Goal: Information Seeking & Learning: Learn about a topic

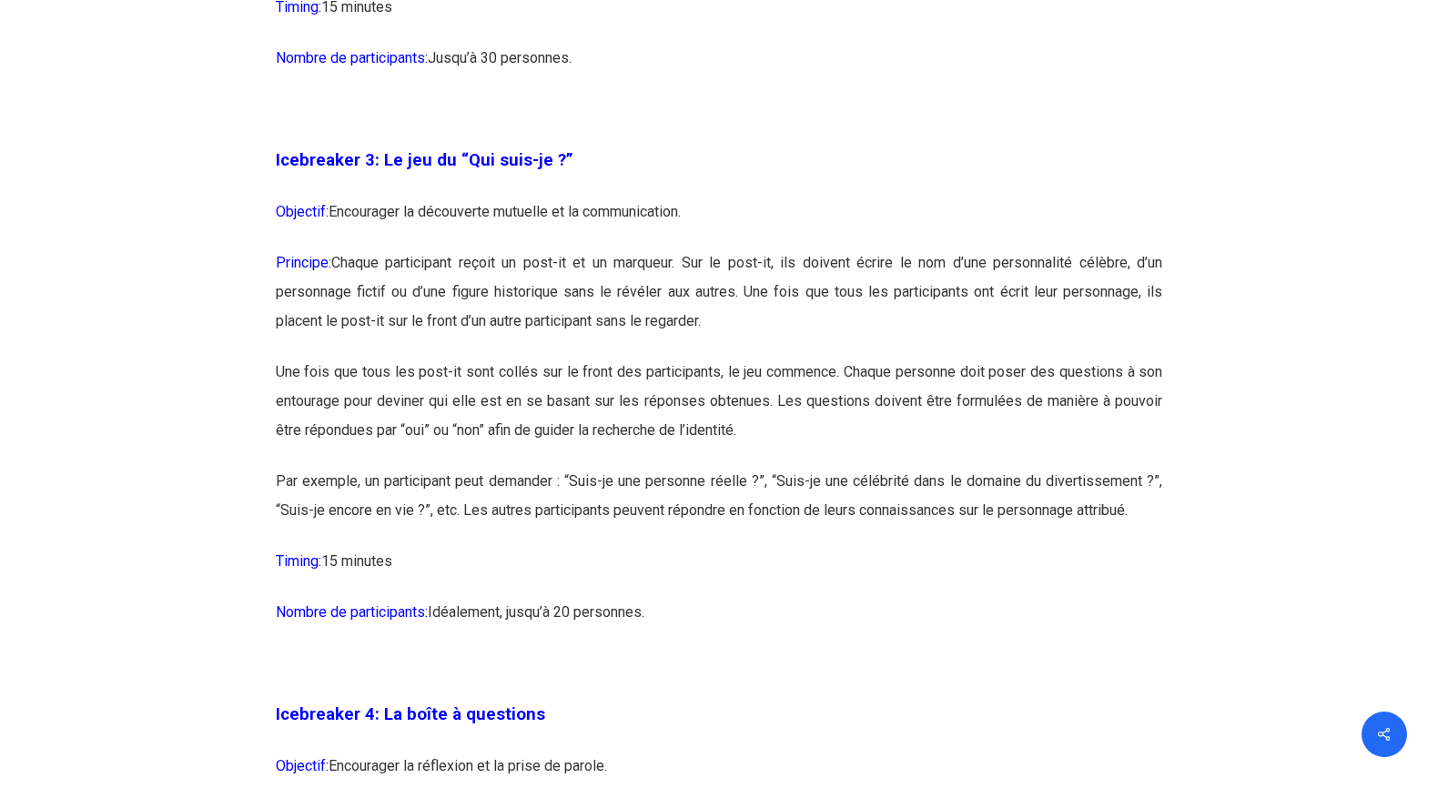
scroll to position [2209, 0]
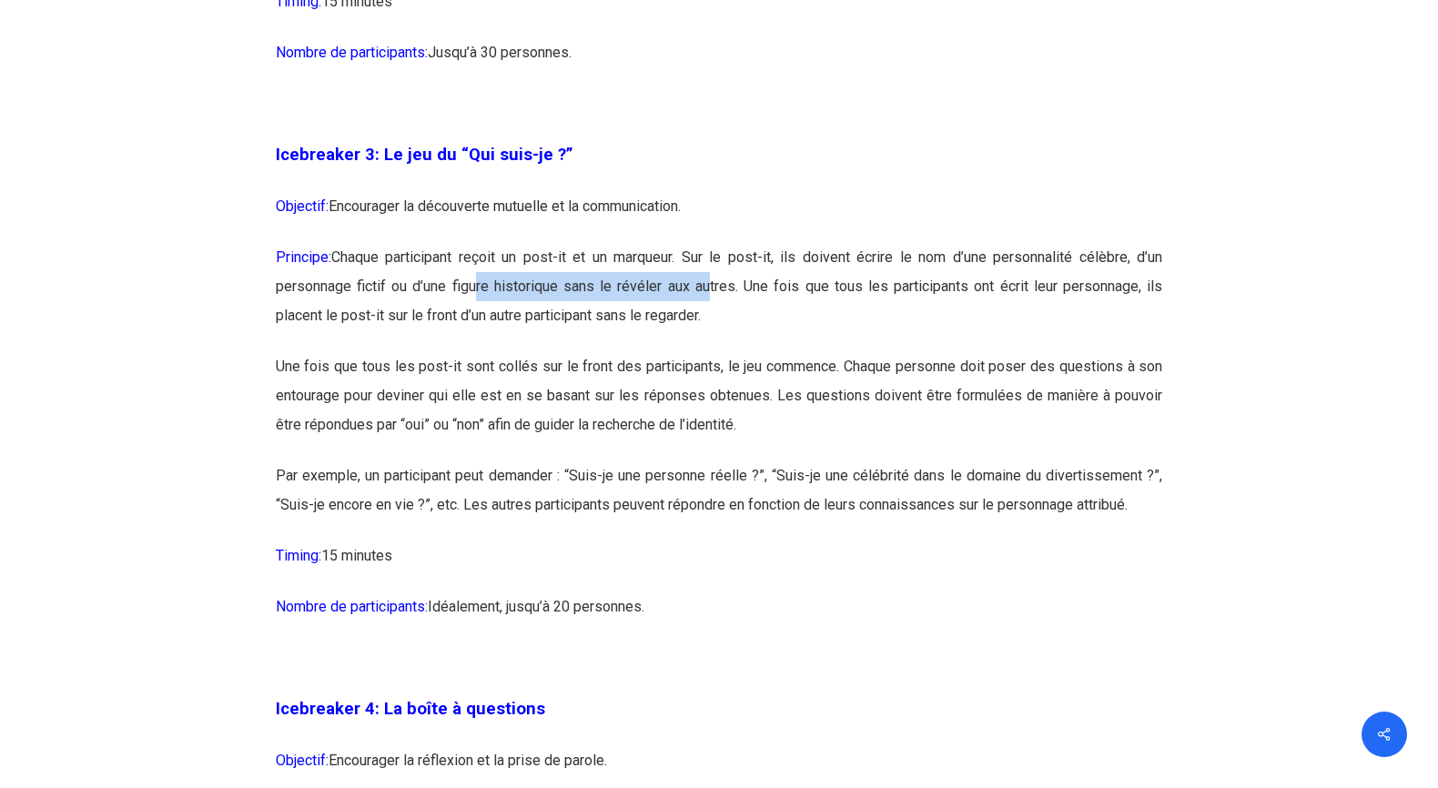
drag, startPoint x: 471, startPoint y: 285, endPoint x: 702, endPoint y: 285, distance: 231.2
click at [702, 285] on p "Principe: Chaque participant reçoit un post-it et un marqueur. Sur le post-it, …" at bounding box center [719, 297] width 887 height 109
click at [769, 290] on p "Principe: Chaque participant reçoit un post-it et un marqueur. Sur le post-it, …" at bounding box center [719, 297] width 887 height 109
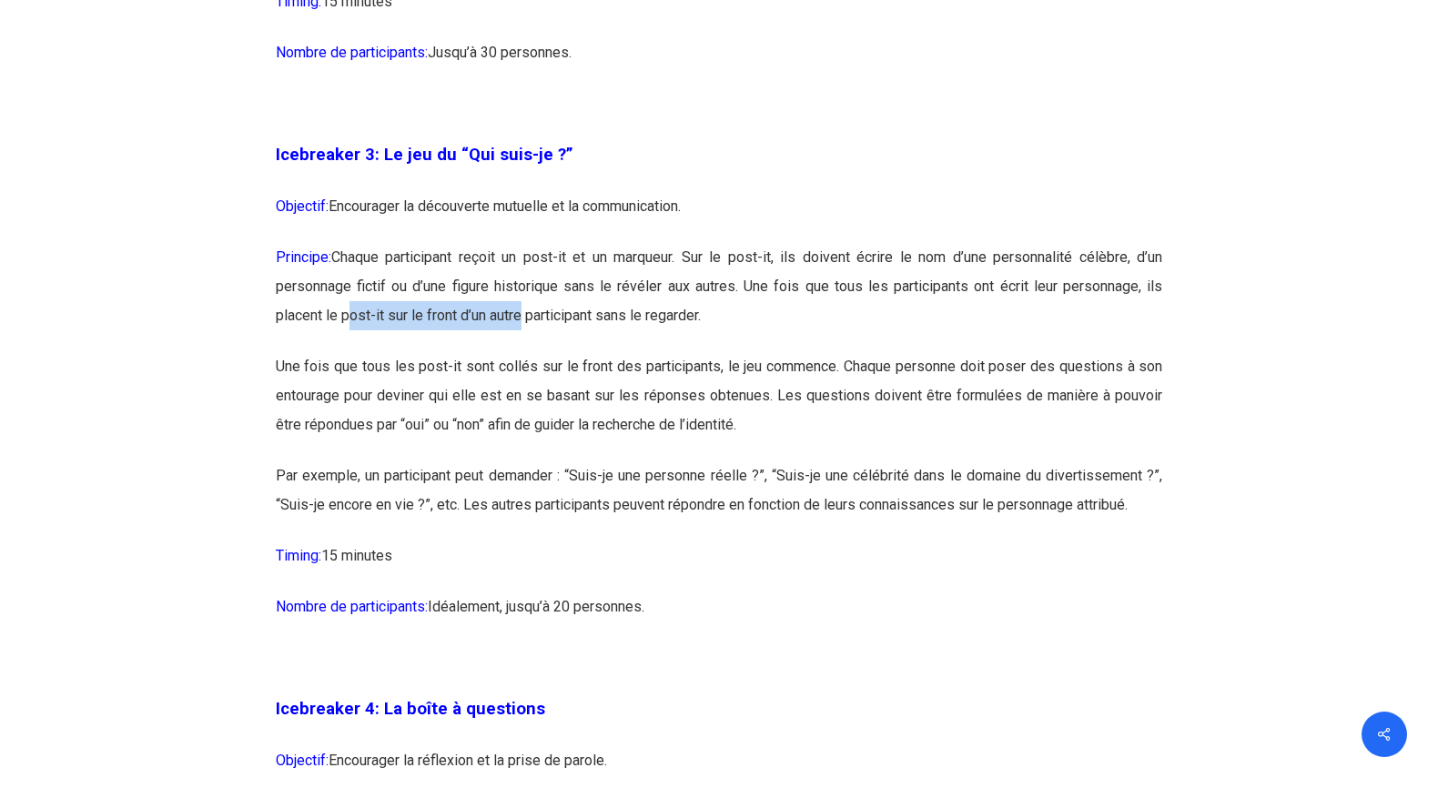
drag, startPoint x: 344, startPoint y: 318, endPoint x: 517, endPoint y: 312, distance: 173.0
click at [517, 312] on p "Principe: Chaque participant reçoit un post-it et un marqueur. Sur le post-it, …" at bounding box center [719, 297] width 887 height 109
drag, startPoint x: 491, startPoint y: 316, endPoint x: 703, endPoint y: 317, distance: 211.1
click at [703, 317] on p "Principe: Chaque participant reçoit un post-it et un marqueur. Sur le post-it, …" at bounding box center [719, 297] width 887 height 109
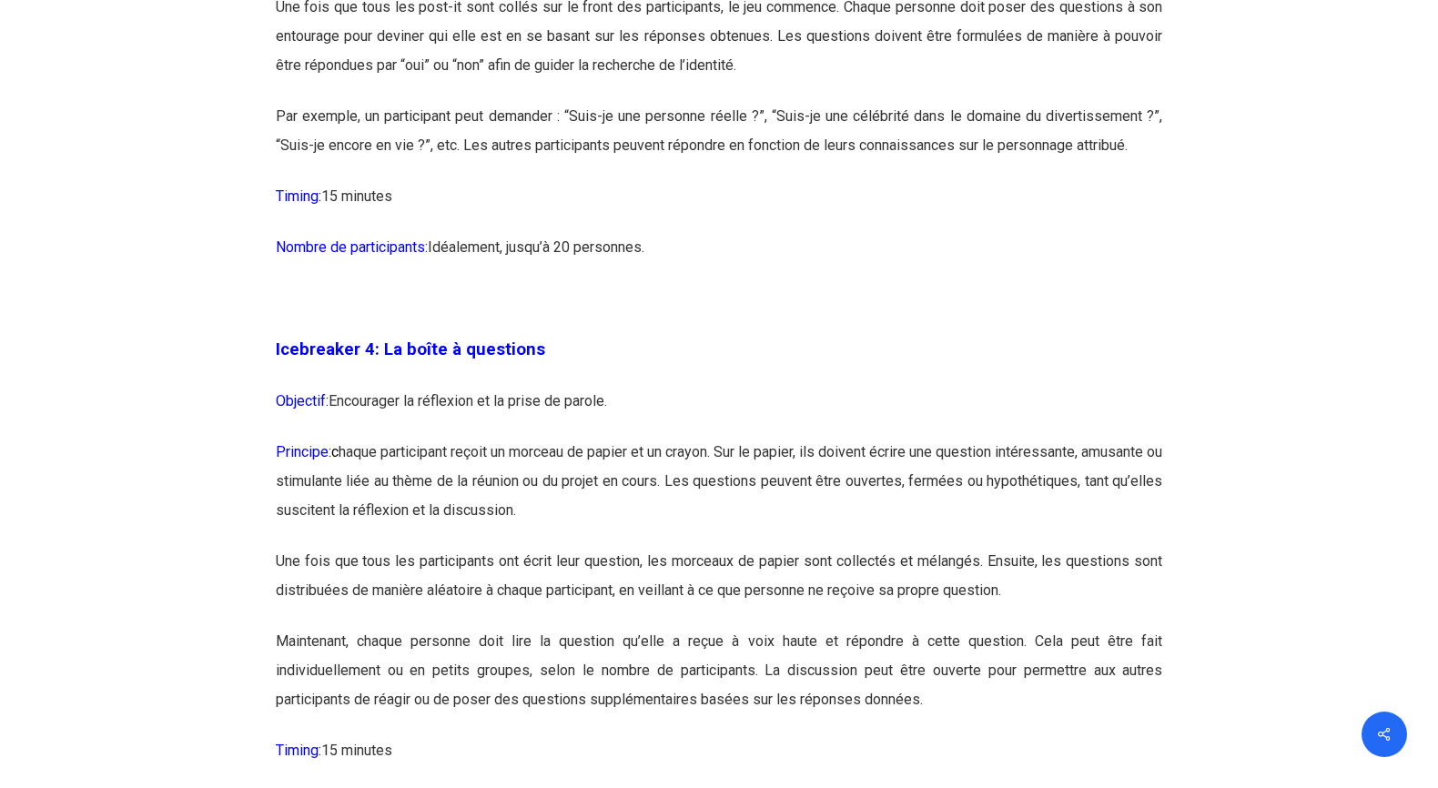
scroll to position [2569, 0]
drag, startPoint x: 703, startPoint y: 590, endPoint x: 891, endPoint y: 579, distance: 188.7
click at [891, 579] on p "Une fois que tous les participants ont écrit leur question, les morceaux de pap…" at bounding box center [719, 586] width 887 height 80
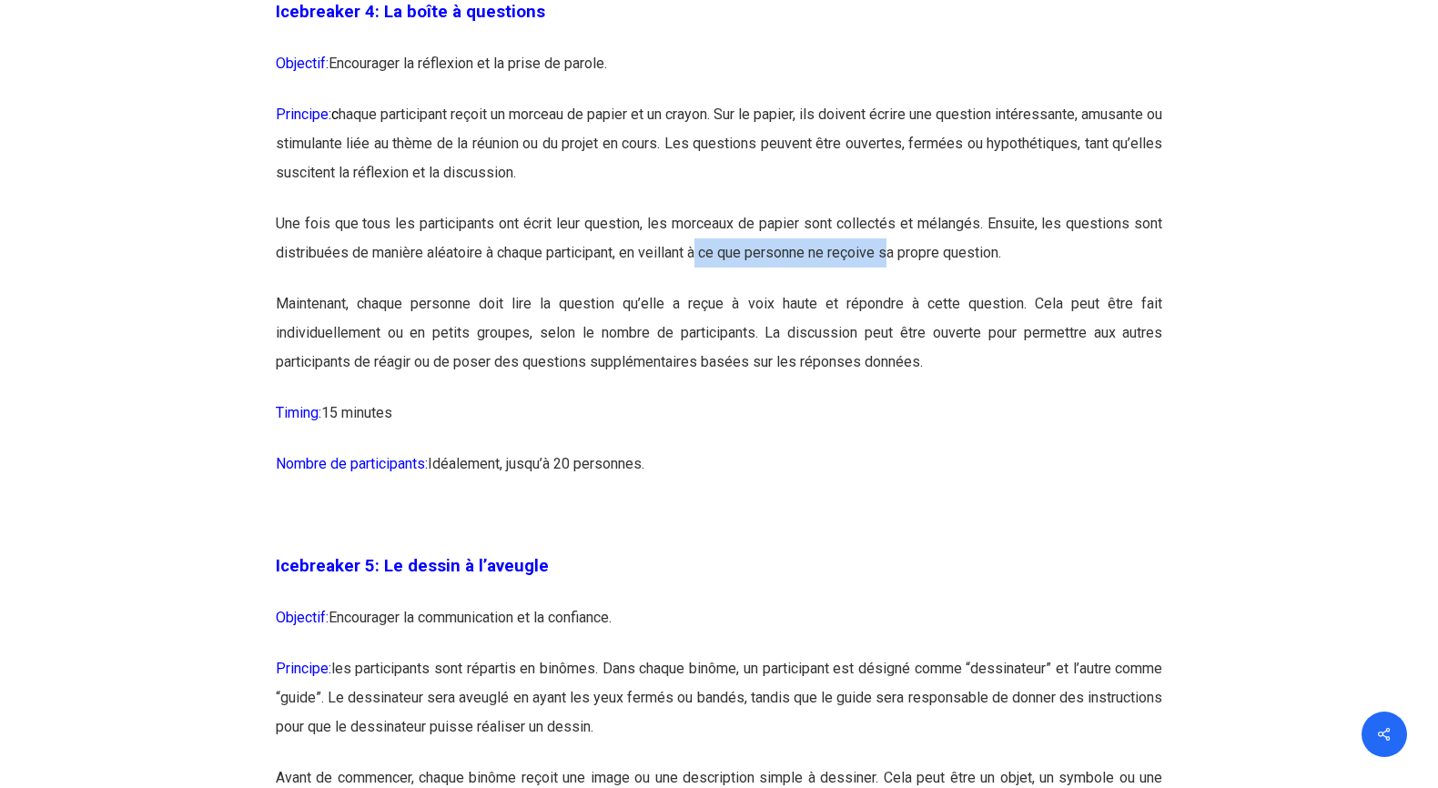
scroll to position [2911, 0]
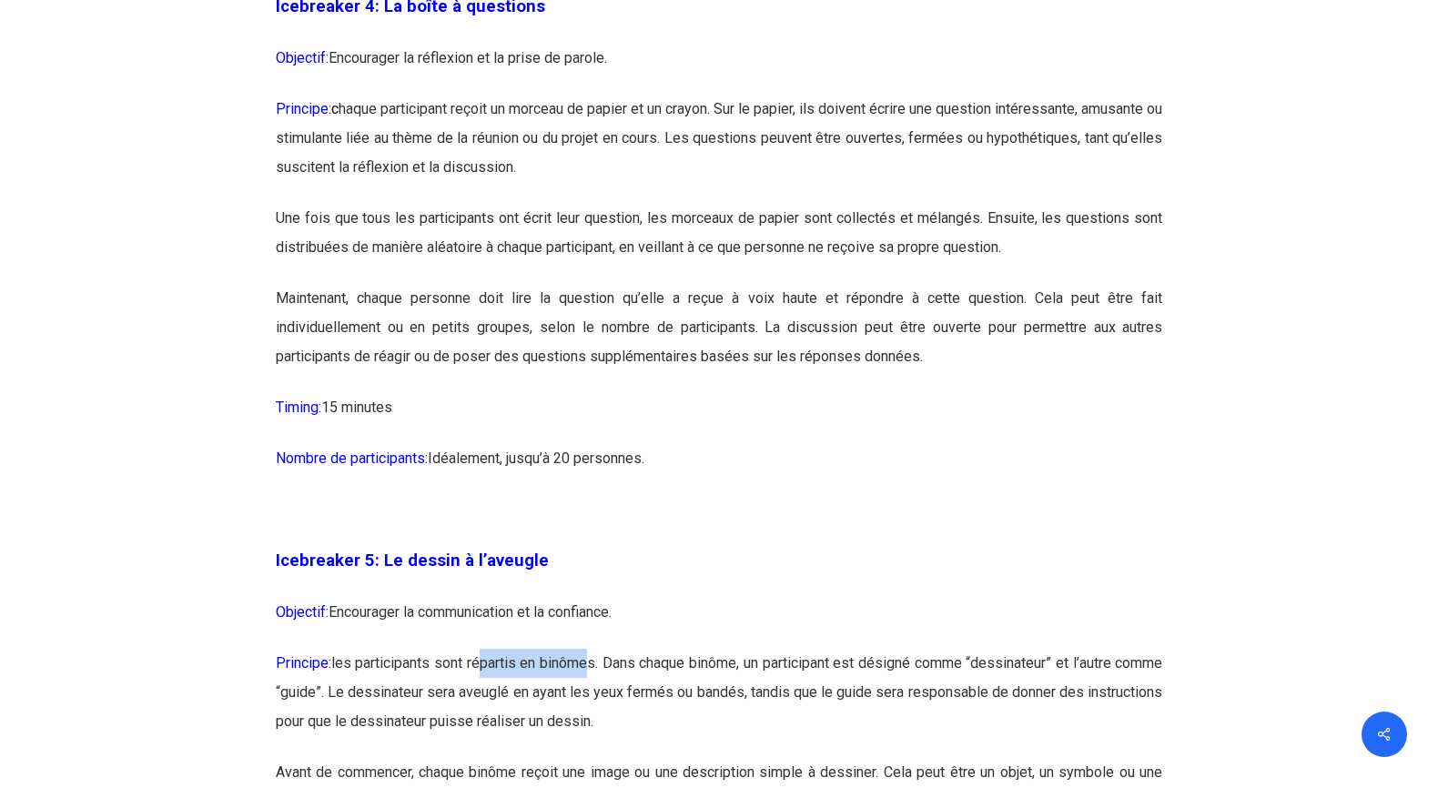
drag, startPoint x: 491, startPoint y: 668, endPoint x: 605, endPoint y: 653, distance: 115.6
click at [605, 653] on p "Principe: les participants sont répartis en binômes. Dans chaque binôme, un par…" at bounding box center [719, 703] width 887 height 109
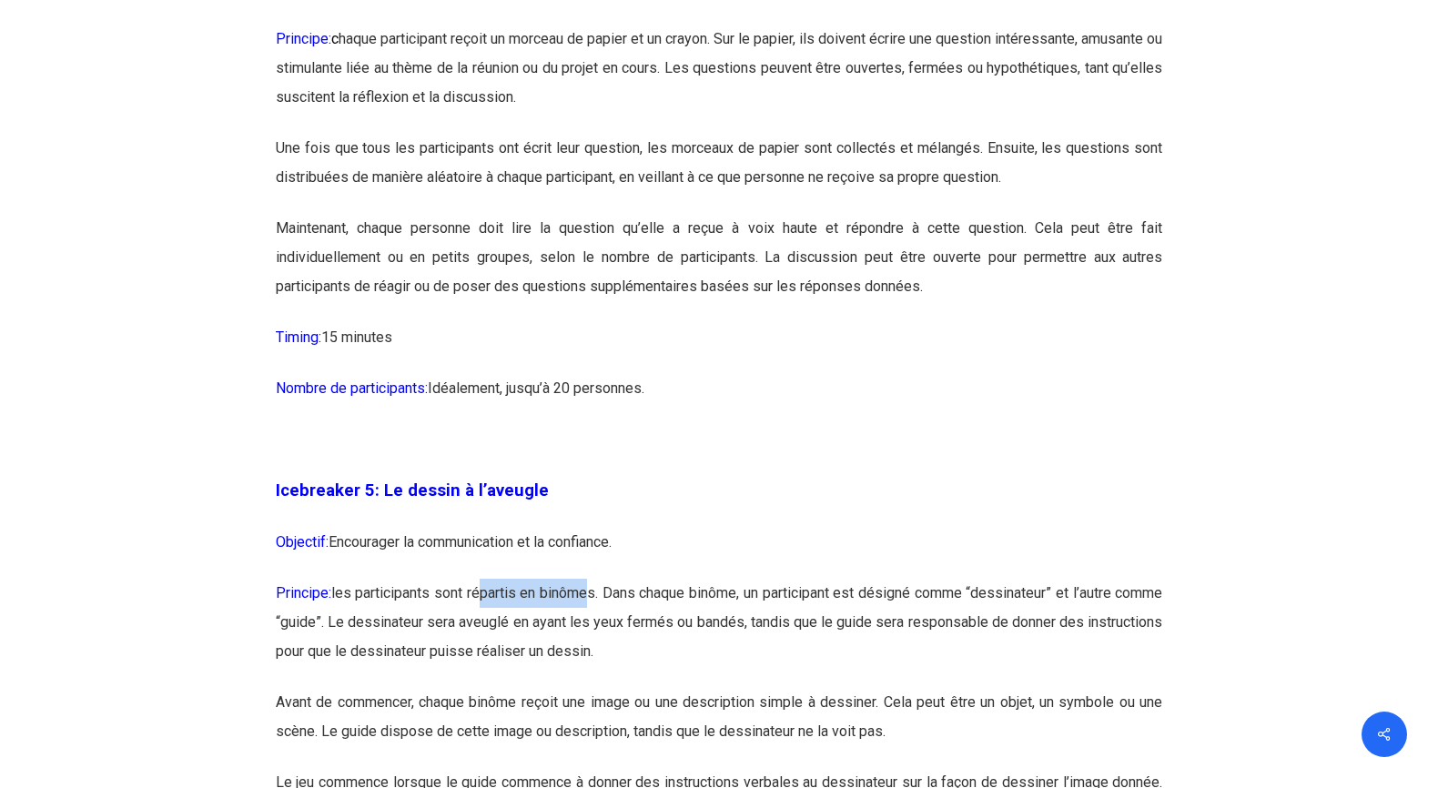
scroll to position [2983, 0]
drag, startPoint x: 511, startPoint y: 619, endPoint x: 581, endPoint y: 620, distance: 70.1
click at [581, 620] on p "Principe: les participants sont répartis en binômes. Dans chaque binôme, un par…" at bounding box center [719, 631] width 887 height 109
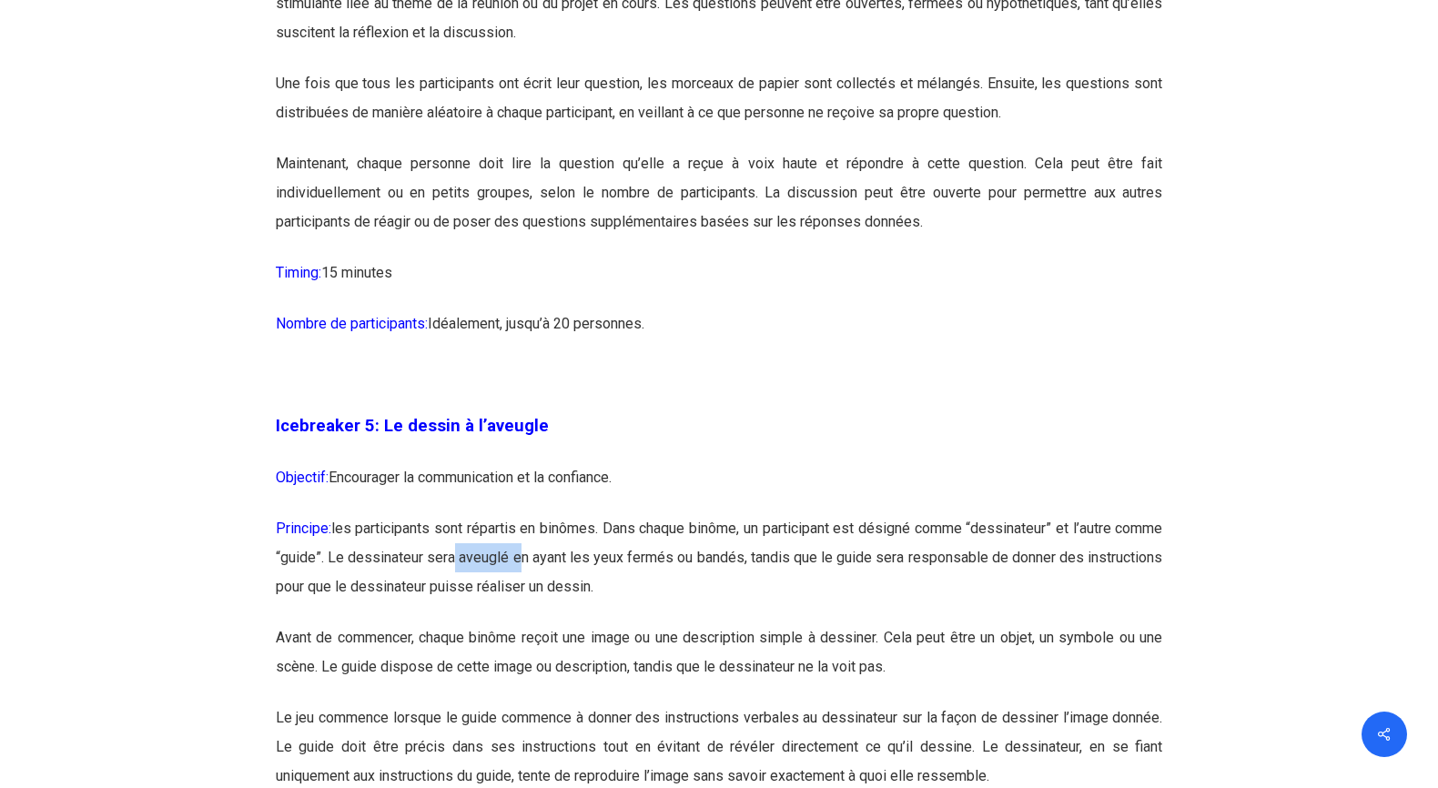
scroll to position [3057, 0]
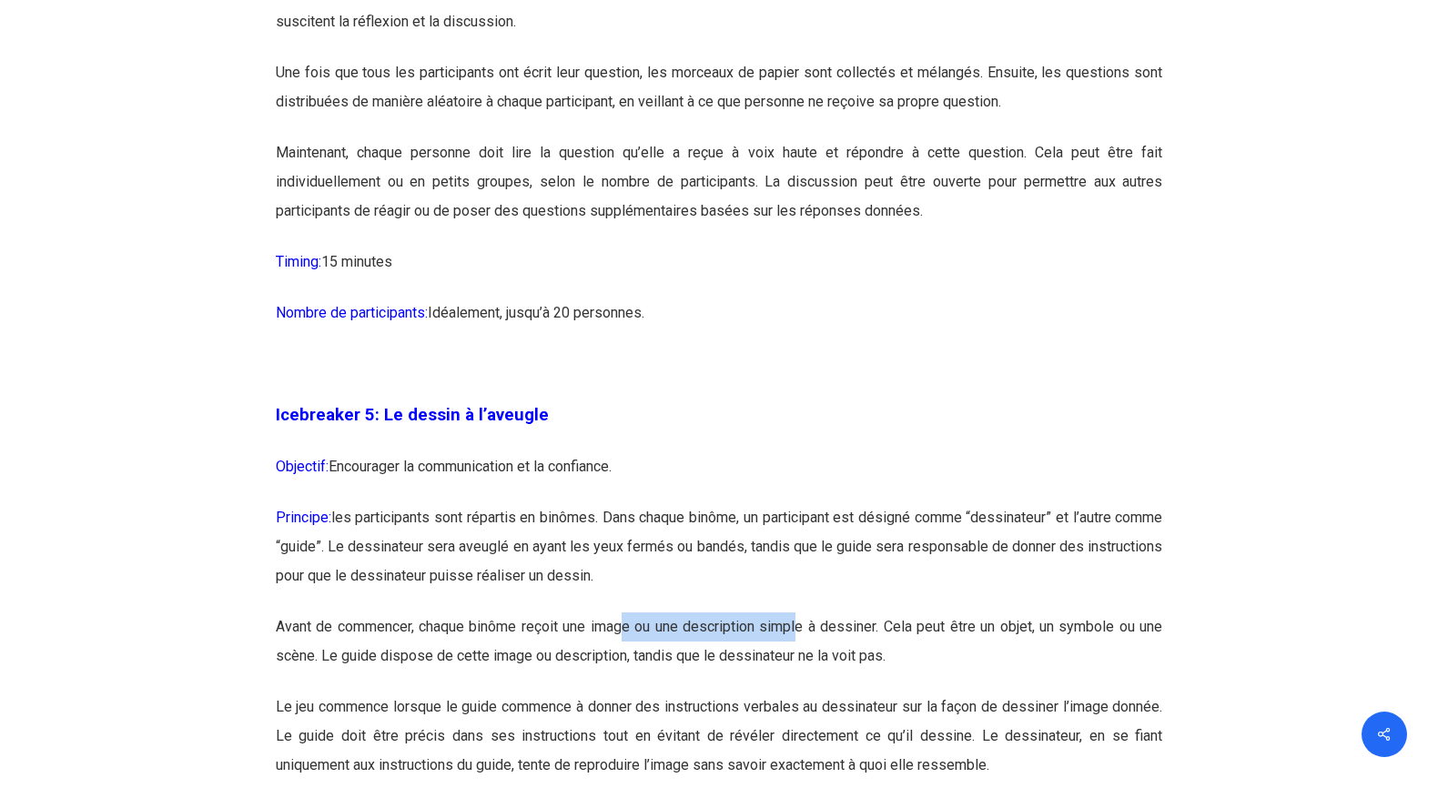
drag, startPoint x: 626, startPoint y: 625, endPoint x: 797, endPoint y: 620, distance: 171.2
click at [797, 620] on p "Avant de commencer, chaque binôme reçoit une image ou une description simple à …" at bounding box center [719, 653] width 887 height 80
click at [832, 622] on p "Avant de commencer, chaque binôme reçoit une image ou une description simple à …" at bounding box center [719, 653] width 887 height 80
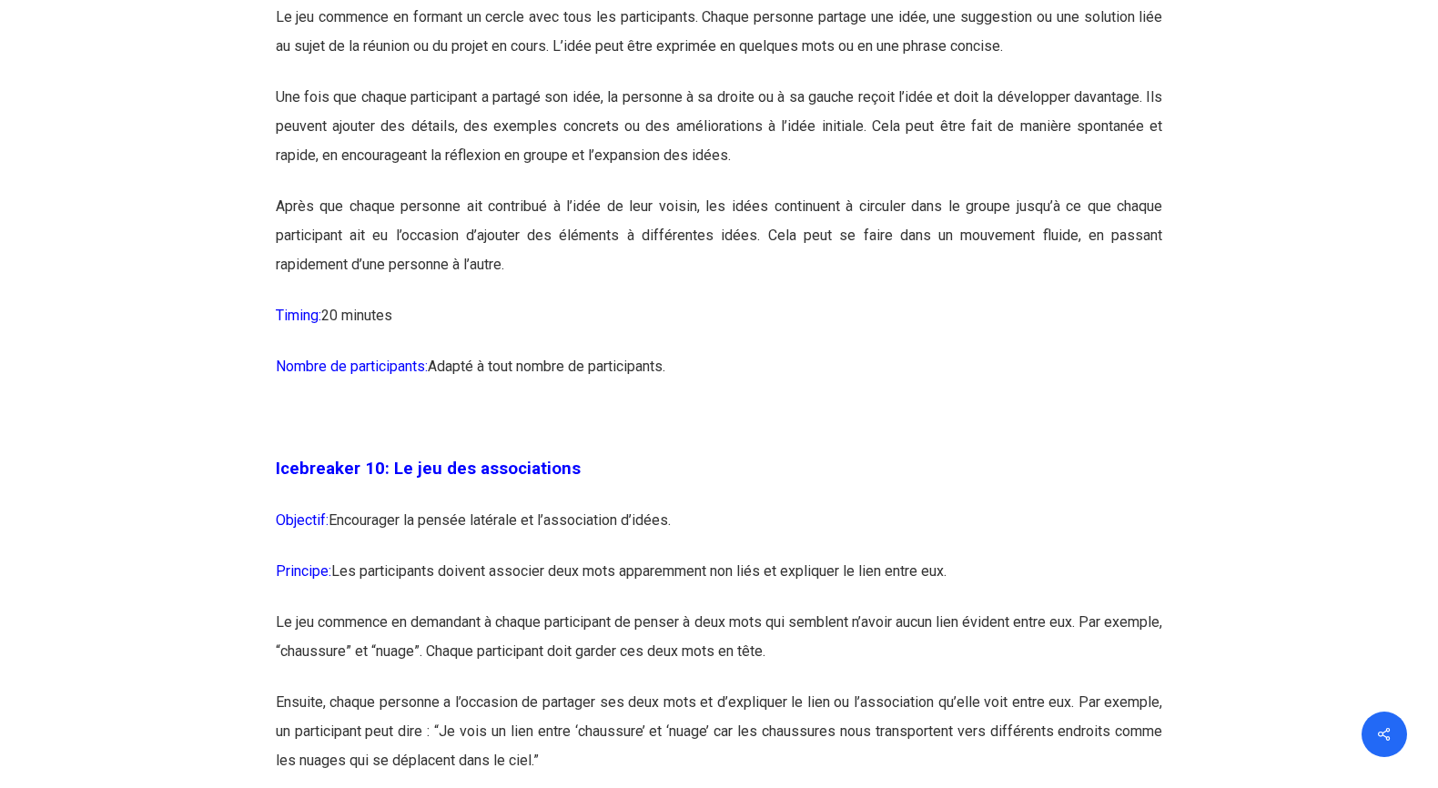
scroll to position [6180, 0]
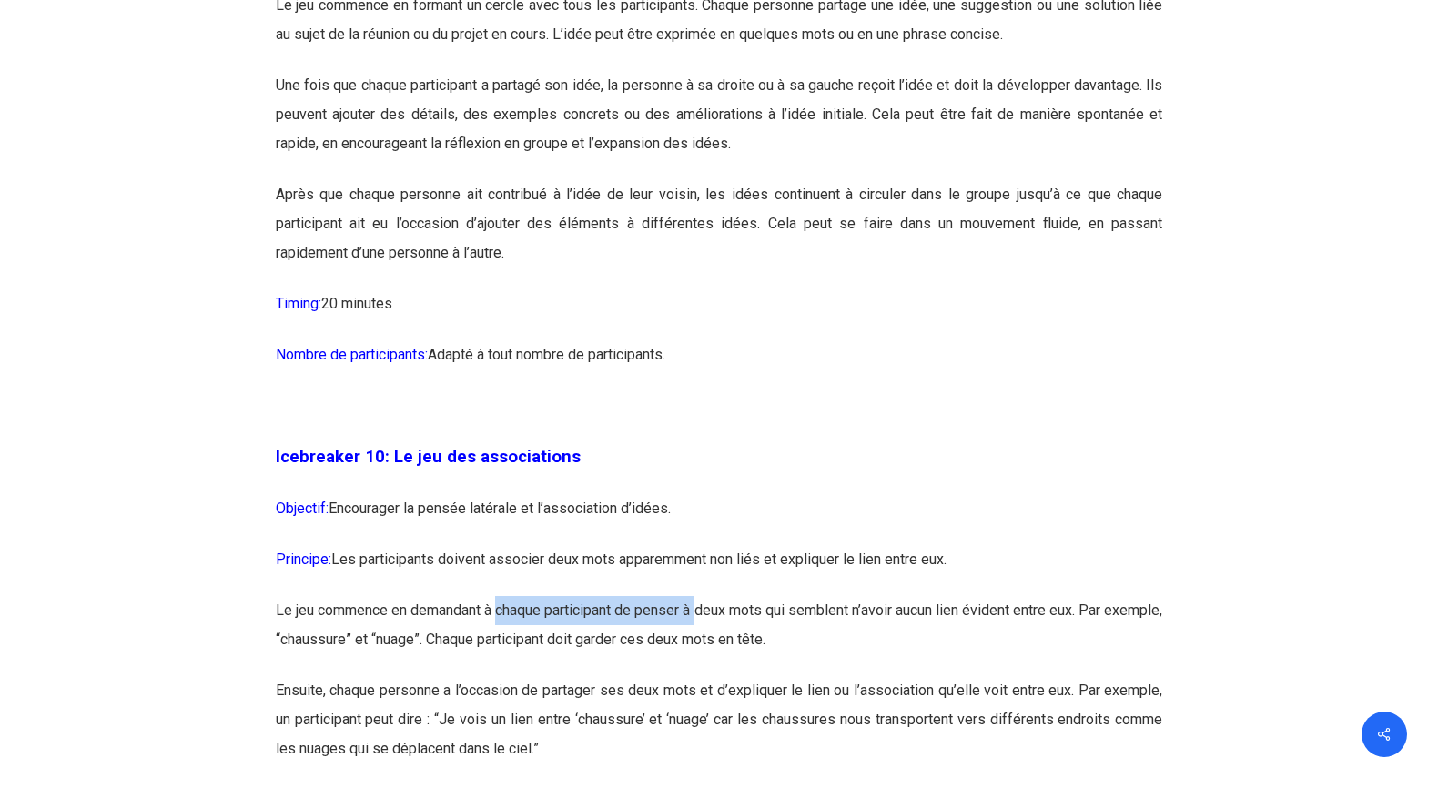
drag, startPoint x: 515, startPoint y: 670, endPoint x: 728, endPoint y: 671, distance: 213.0
click at [728, 671] on p "Le jeu commence en demandant à chaque participant de penser à deux mots qui sem…" at bounding box center [719, 636] width 887 height 80
click at [764, 673] on p "Le jeu commence en demandant à chaque participant de penser à deux mots qui sem…" at bounding box center [719, 636] width 887 height 80
drag, startPoint x: 629, startPoint y: 699, endPoint x: 803, endPoint y: 699, distance: 173.8
click at [803, 676] on p "Le jeu commence en demandant à chaque participant de penser à deux mots qui sem…" at bounding box center [719, 636] width 887 height 80
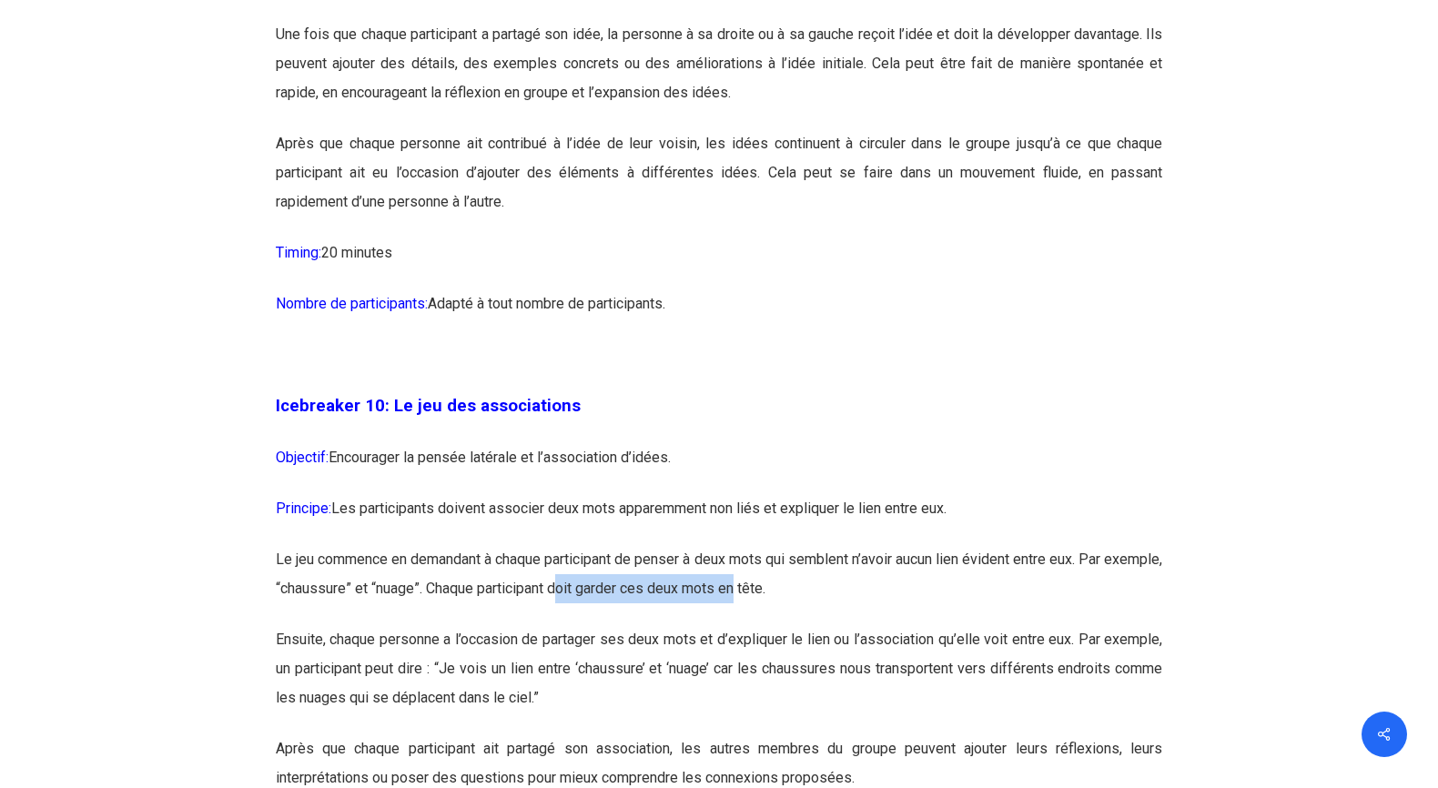
scroll to position [6238, 0]
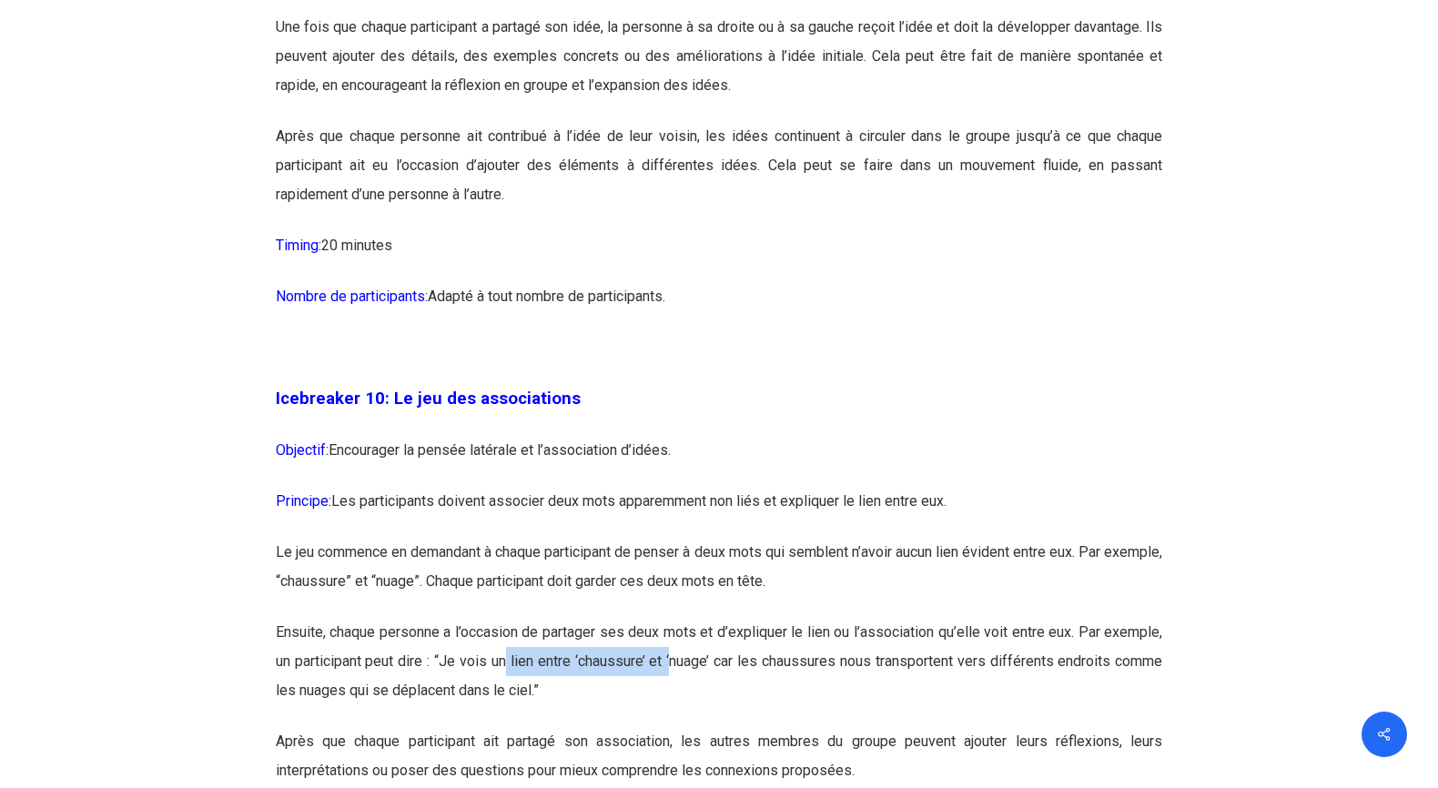
drag, startPoint x: 504, startPoint y: 721, endPoint x: 671, endPoint y: 723, distance: 166.6
click at [671, 723] on p "Ensuite, chaque personne a l’occasion de partager ses deux mots et d’expliquer …" at bounding box center [719, 672] width 887 height 109
drag, startPoint x: 787, startPoint y: 717, endPoint x: 929, endPoint y: 723, distance: 142.1
click at [929, 723] on p "Ensuite, chaque personne a l’occasion de partager ses deux mots et d’expliquer …" at bounding box center [719, 672] width 887 height 109
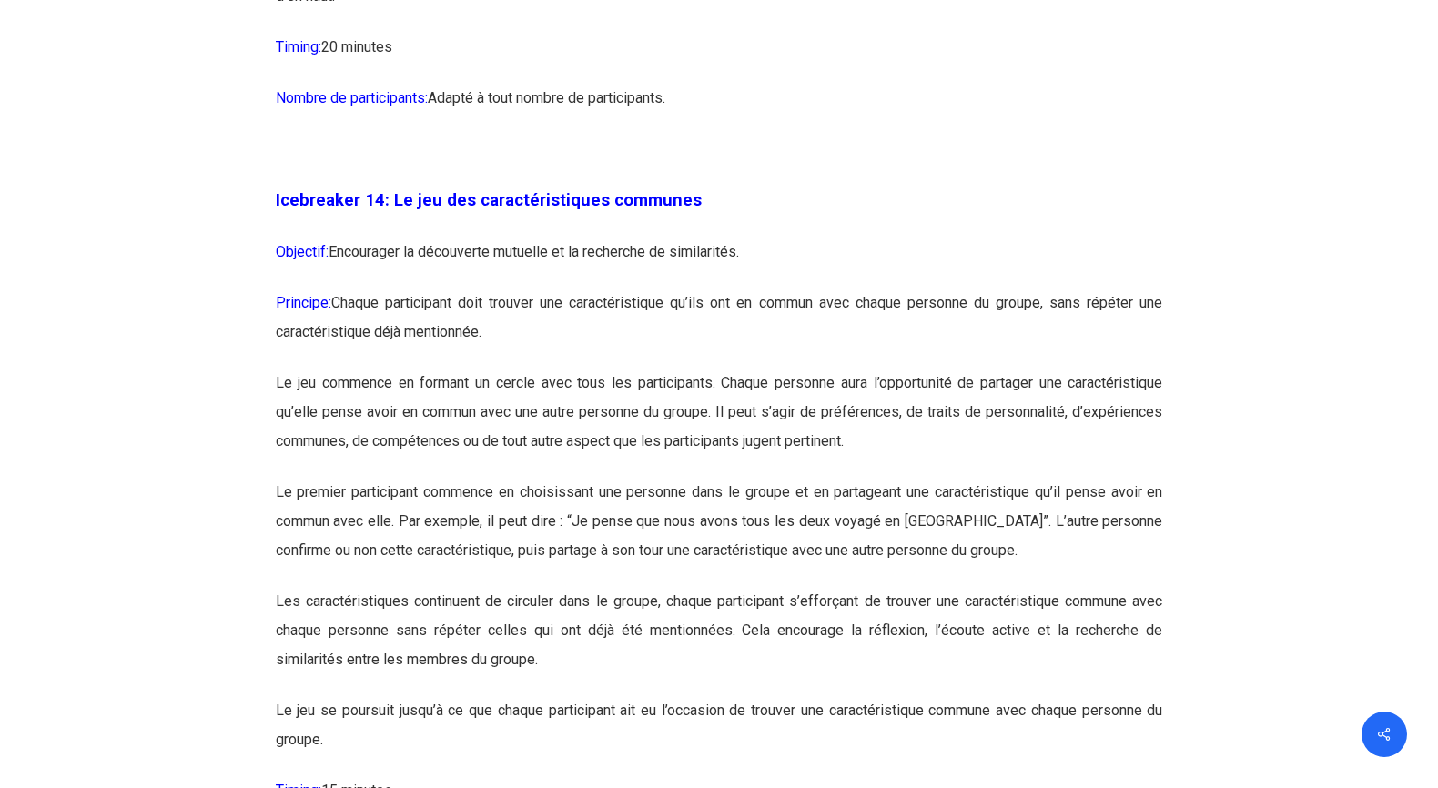
scroll to position [8572, 0]
